Goal: Task Accomplishment & Management: Manage account settings

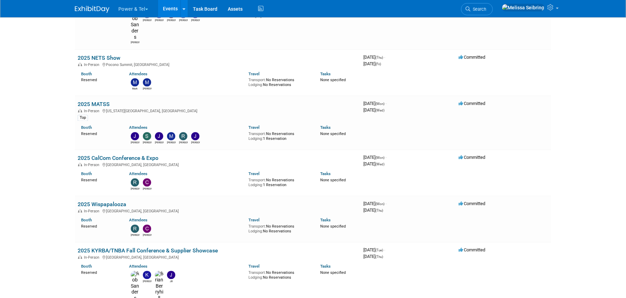
scroll to position [1197, 0]
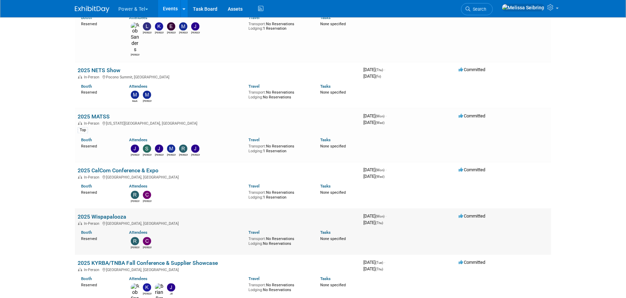
click at [119, 213] on link "2025 Wispapalooza" at bounding box center [102, 216] width 49 height 7
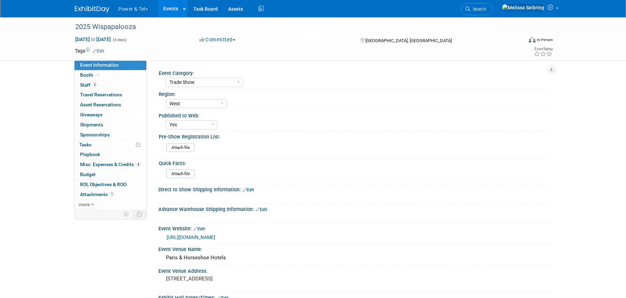
select select "Trade Show"
select select "West"
select select "Yes"
click at [84, 84] on span "Staff 3" at bounding box center [88, 85] width 17 height 6
